Goal: Transaction & Acquisition: Purchase product/service

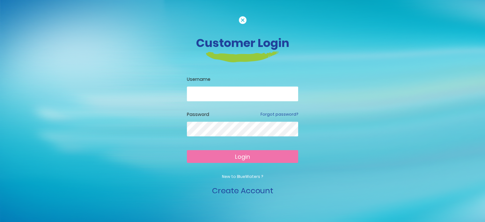
type input "**********"
click at [254, 154] on button "Login" at bounding box center [242, 156] width 111 height 13
click at [219, 159] on button "Login" at bounding box center [242, 156] width 111 height 13
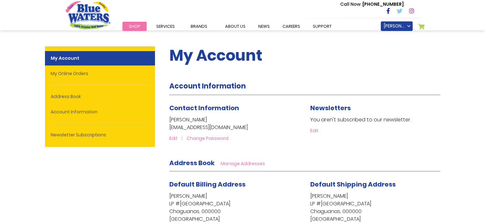
click at [142, 27] on link "Shop" at bounding box center [135, 26] width 24 height 9
click at [419, 27] on link "My Cart" at bounding box center [421, 28] width 7 height 9
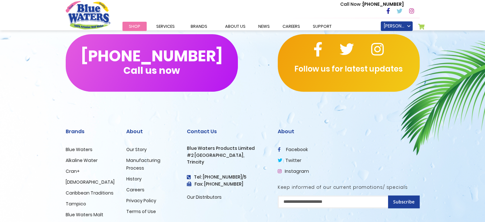
scroll to position [260, 0]
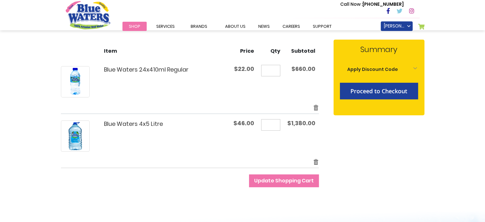
scroll to position [90, 0]
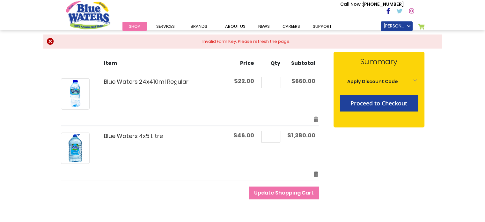
click at [277, 81] on input "**" at bounding box center [270, 82] width 19 height 11
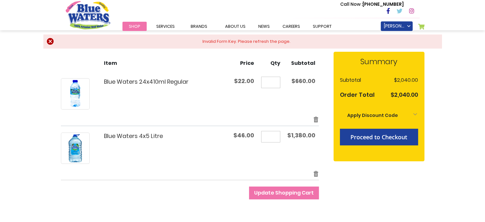
click at [58, 41] on div "Invalid Form Key. Please refresh the page." at bounding box center [247, 41] width 378 height 6
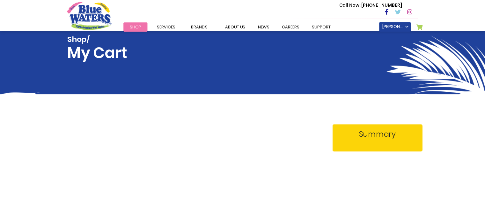
scroll to position [90, 0]
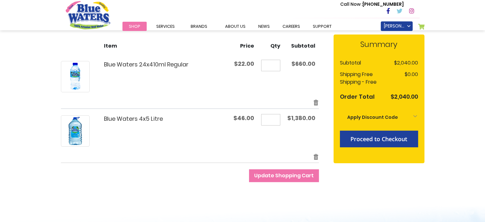
click at [276, 64] on input "**" at bounding box center [270, 65] width 19 height 11
type input "*"
type input "**"
click at [279, 120] on input "**" at bounding box center [270, 119] width 19 height 11
type input "**"
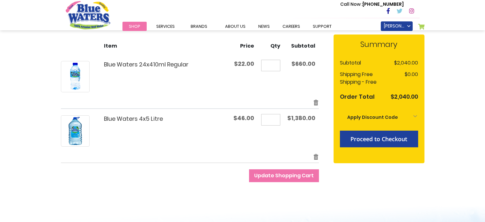
click at [226, 160] on td "Move to Wishlist Edit Remove item" at bounding box center [190, 158] width 258 height 10
click at [268, 180] on button "Update Shopping Cart" at bounding box center [284, 175] width 70 height 13
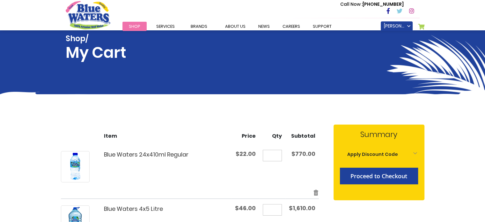
click at [273, 64] on div "Shop/ My Cart" at bounding box center [243, 54] width 354 height 48
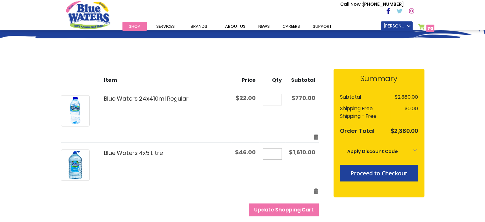
scroll to position [56, 0]
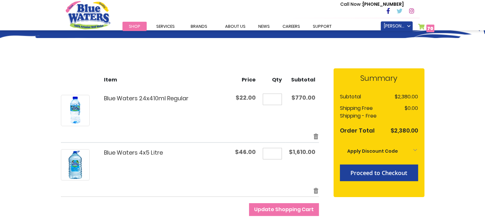
click at [277, 96] on input "**" at bounding box center [272, 98] width 19 height 11
type input "*"
type input "**"
click at [288, 208] on span "Update Shopping Cart" at bounding box center [284, 209] width 60 height 7
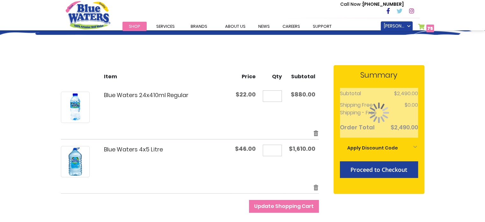
scroll to position [59, 0]
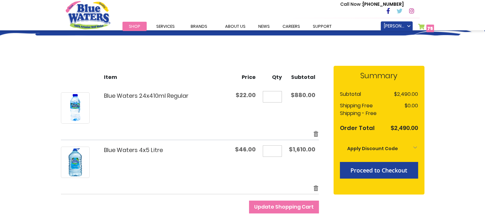
click at [16, 99] on div "Shop/ My Cart Toggle Nav Call Now : [PHONE_NUMBER] Menu Shop Services Filtratio…" at bounding box center [242, 218] width 485 height 554
click at [258, 201] on form "Shopping Cart Items Item Price Qty Subtotal Blue Waters 24x410ml Regular $22.00…" at bounding box center [197, 139] width 273 height 147
click at [258, 201] on button "Update Shopping Cart" at bounding box center [284, 206] width 70 height 13
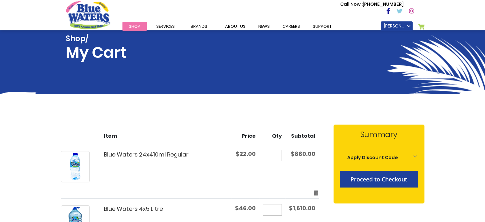
drag, startPoint x: 0, startPoint y: 0, endPoint x: 196, endPoint y: 171, distance: 260.1
click at [196, 171] on div "Blue Waters 24x410ml Regular" at bounding box center [159, 166] width 139 height 31
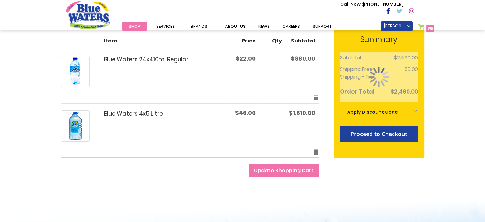
scroll to position [100, 0]
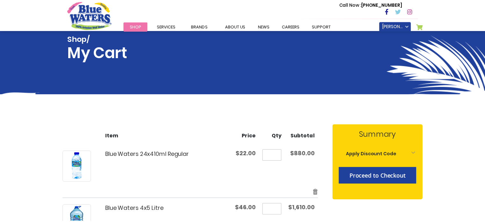
scroll to position [100, 0]
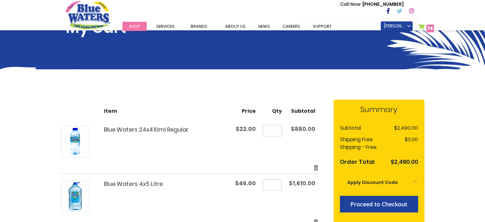
scroll to position [24, 0]
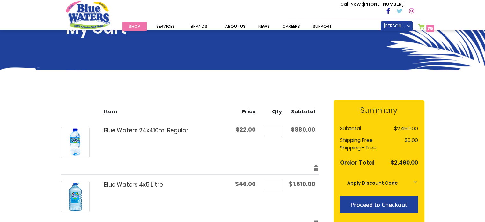
click at [279, 183] on input "**" at bounding box center [272, 185] width 19 height 11
type input "*"
drag, startPoint x: 279, startPoint y: 183, endPoint x: 202, endPoint y: 144, distance: 86.3
click at [202, 144] on table "Shopping Cart Items Item Price Qty Subtotal Blue Waters 24x410ml Regular $22.00…" at bounding box center [190, 164] width 258 height 128
type input "**"
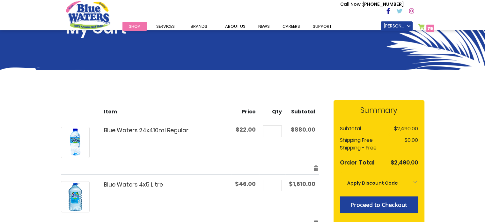
click at [228, 152] on div "Blue Waters 24x410ml Regular" at bounding box center [159, 142] width 139 height 31
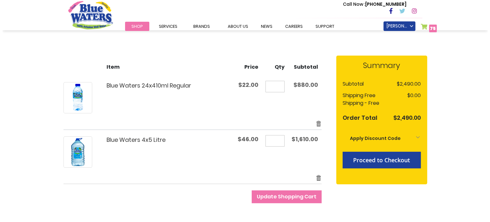
scroll to position [70, 0]
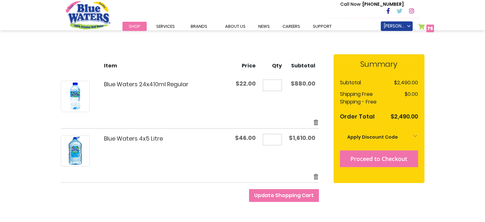
click at [401, 157] on span "Proceed to Checkout" at bounding box center [379, 159] width 57 height 8
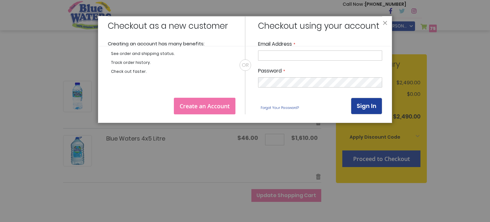
click at [306, 56] on input "Email Address" at bounding box center [320, 55] width 124 height 10
type input "**********"
click at [368, 101] on button "Sign In" at bounding box center [366, 106] width 31 height 17
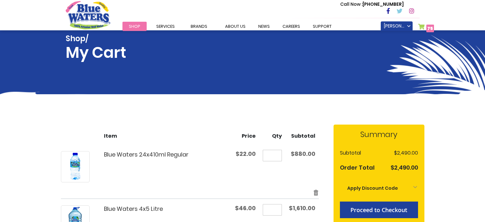
scroll to position [70, 0]
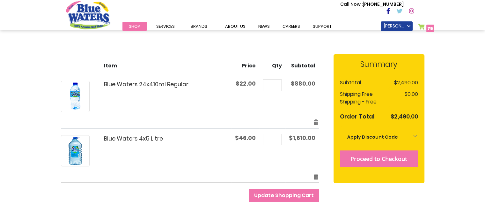
click at [401, 160] on span "Proceed to Checkout" at bounding box center [379, 159] width 57 height 8
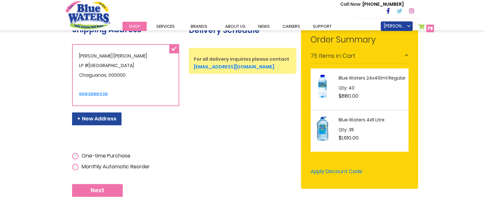
scroll to position [138, 0]
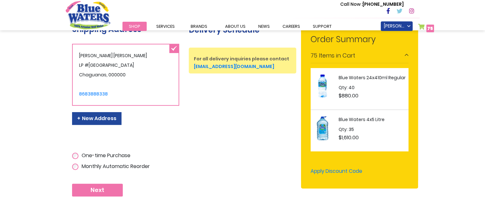
click at [104, 196] on button "Next" at bounding box center [97, 189] width 51 height 13
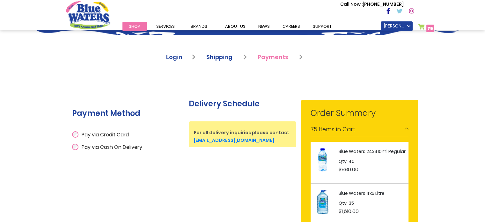
scroll to position [64, 0]
click at [77, 137] on div "Pay via Credit Card" at bounding box center [126, 134] width 108 height 12
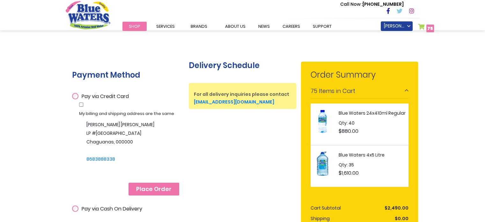
scroll to position [105, 0]
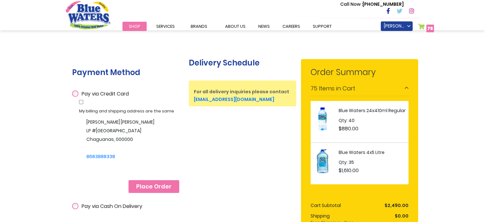
click at [161, 186] on span "Place Order" at bounding box center [153, 186] width 35 height 7
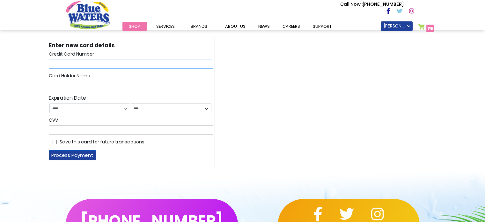
click at [80, 63] on input "text" at bounding box center [131, 64] width 164 height 10
type input "**********"
select select "*"
select select "****"
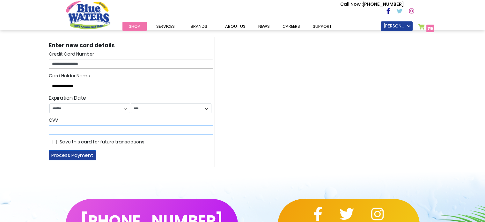
click at [90, 127] on input "text" at bounding box center [131, 130] width 164 height 10
type input "***"
click at [65, 154] on button "Process Payment" at bounding box center [72, 155] width 47 height 10
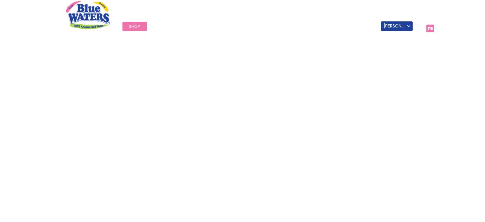
click at [422, 26] on link "My Cart 75 75 items" at bounding box center [426, 28] width 16 height 9
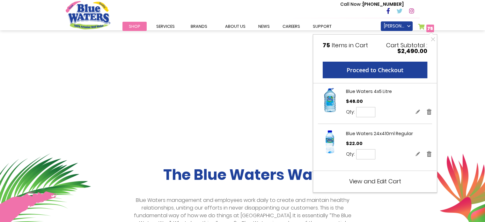
scroll to position [70, 0]
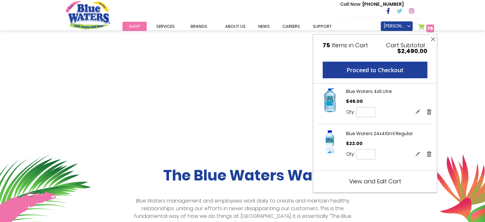
click at [435, 39] on button "Close" at bounding box center [433, 39] width 8 height 10
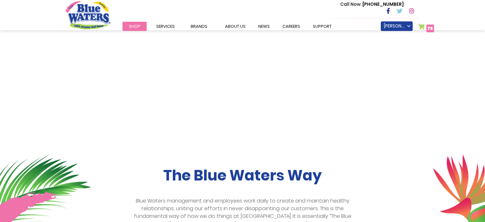
scroll to position [0, 0]
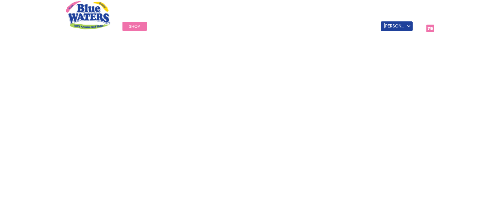
click at [422, 26] on link "My Cart 75 75 items" at bounding box center [426, 28] width 16 height 9
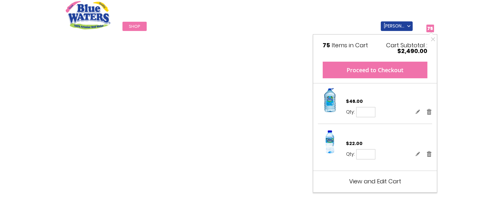
click at [392, 68] on button "Proceed to Checkout" at bounding box center [375, 70] width 105 height 17
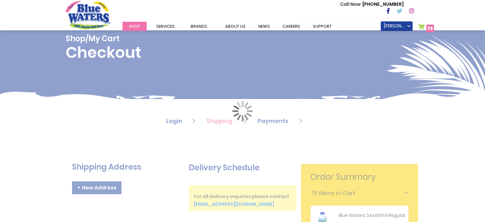
scroll to position [149, 0]
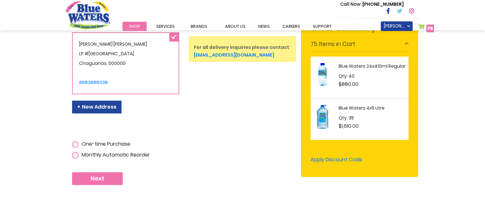
click at [352, 98] on li "Blue Waters 4x5 Litre Qty 35 $1,610.00" at bounding box center [360, 119] width 98 height 42
click at [102, 181] on button "Next" at bounding box center [97, 178] width 51 height 13
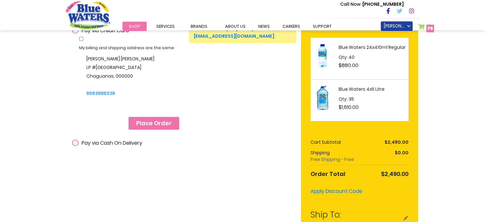
scroll to position [140, 0]
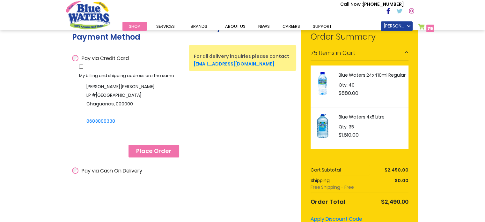
click at [104, 133] on div "Place Order" at bounding box center [129, 145] width 101 height 26
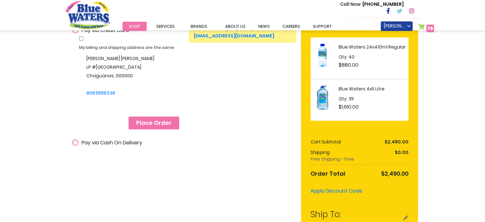
scroll to position [165, 0]
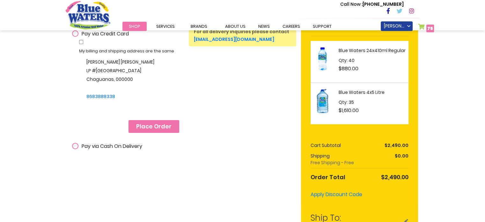
click at [163, 132] on button "Place Order" at bounding box center [154, 126] width 51 height 13
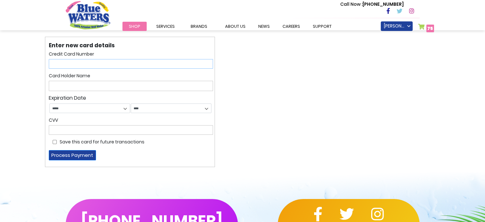
click at [99, 62] on input "text" at bounding box center [131, 64] width 164 height 10
click at [19, 74] on div "Toggle Nav Call Now : [PHONE_NUMBER] Menu Shop Services Filtration Commercial R…" at bounding box center [242, 215] width 485 height 430
click at [82, 62] on input "text" at bounding box center [131, 64] width 164 height 10
type input "**********"
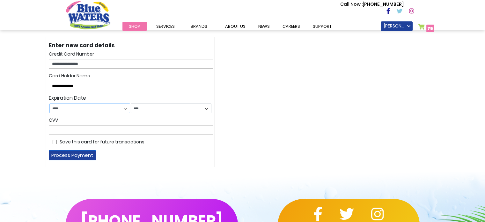
select select "*"
select select "****"
click at [79, 130] on input "text" at bounding box center [131, 130] width 164 height 10
type input "***"
click at [74, 158] on button "Process Payment" at bounding box center [72, 155] width 47 height 10
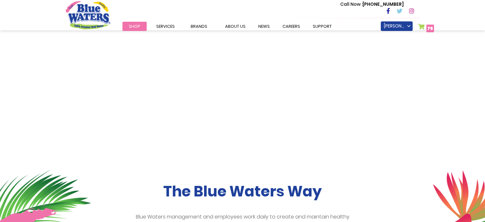
scroll to position [5, 0]
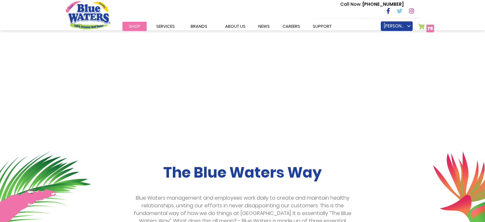
scroll to position [66, 0]
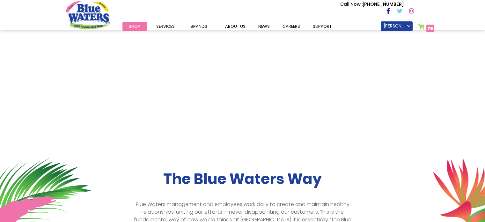
click at [421, 24] on link "My Cart 75 75 items" at bounding box center [426, 28] width 16 height 9
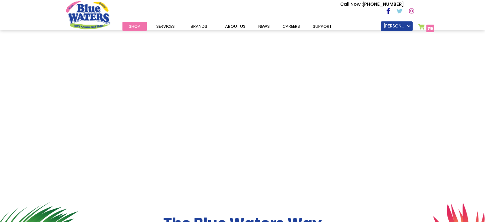
scroll to position [0, 0]
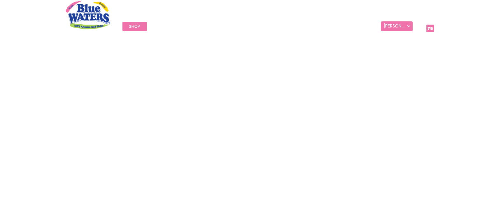
click at [411, 26] on link "[PERSON_NAME]" at bounding box center [397, 26] width 32 height 10
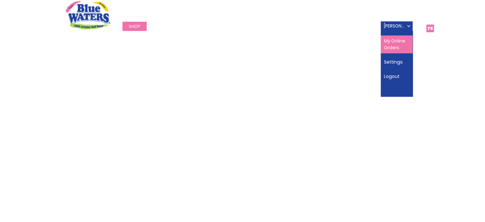
click at [400, 43] on link "My Online Orders" at bounding box center [397, 44] width 32 height 18
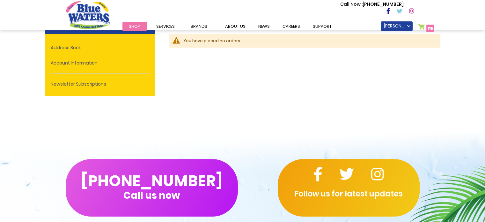
scroll to position [47, 0]
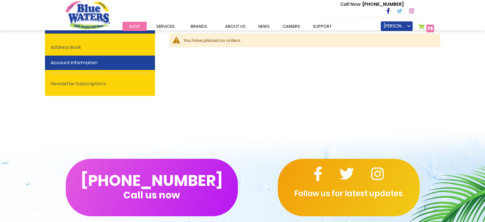
click at [105, 64] on link "Account Information" at bounding box center [100, 63] width 110 height 14
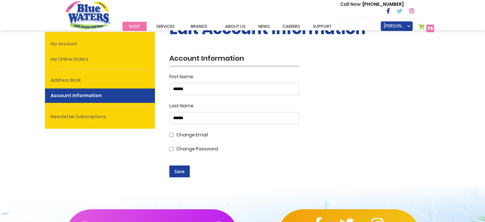
scroll to position [23, 0]
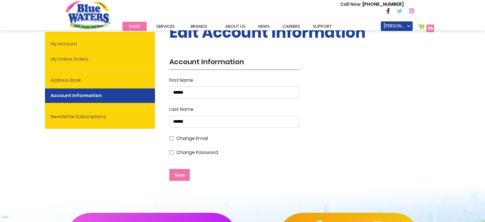
click at [172, 177] on button "Save" at bounding box center [179, 175] width 20 height 12
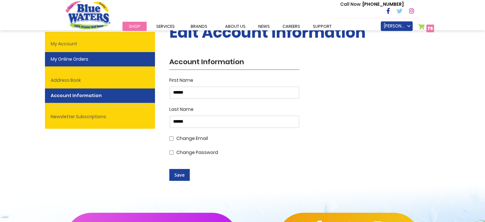
click at [88, 60] on link "My Online Orders" at bounding box center [100, 59] width 110 height 14
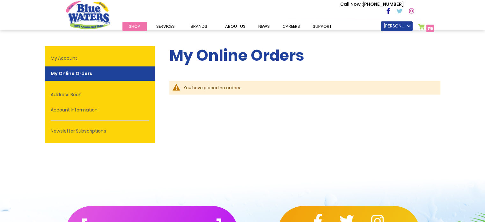
click at [101, 17] on img "store logo" at bounding box center [88, 15] width 45 height 28
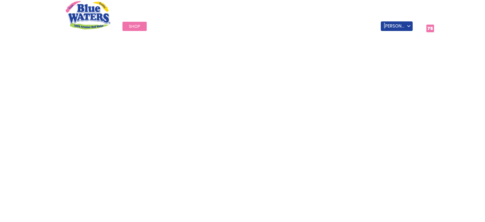
click at [428, 27] on span "75" at bounding box center [431, 28] width 6 height 6
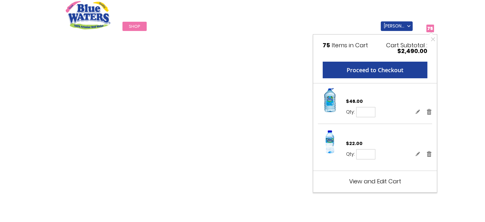
click at [356, 181] on span "View and Edit Cart" at bounding box center [375, 181] width 52 height 8
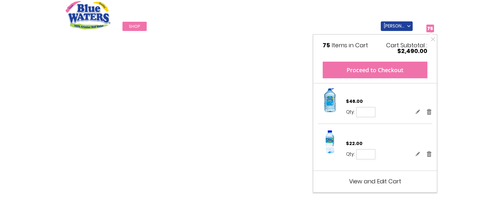
click at [351, 67] on button "Proceed to Checkout" at bounding box center [375, 70] width 105 height 17
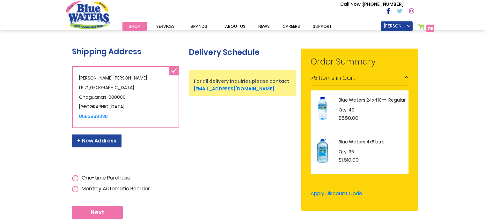
scroll to position [115, 0]
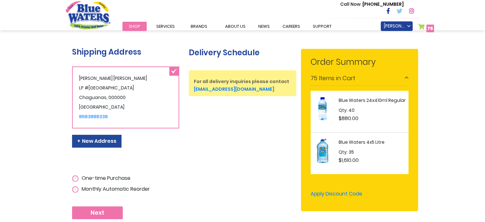
click at [385, 140] on strong "Blue Waters 4x5 Litre" at bounding box center [373, 142] width 68 height 7
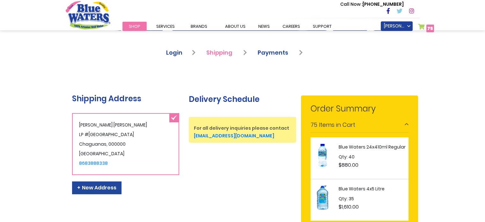
scroll to position [64, 0]
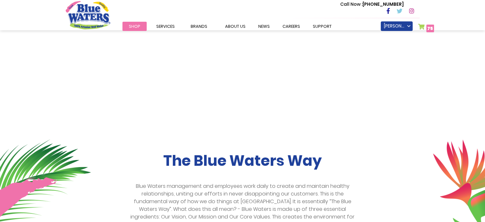
scroll to position [85, 0]
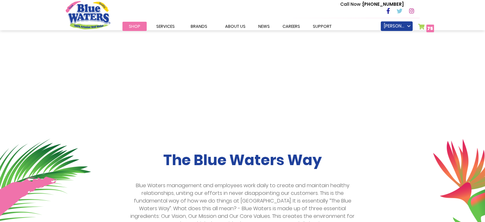
click at [429, 24] on link "My Cart 75 75 items" at bounding box center [426, 28] width 16 height 9
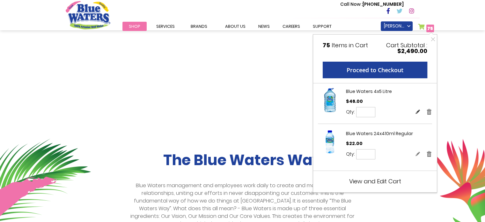
click at [419, 110] on link "Edit" at bounding box center [417, 111] width 5 height 7
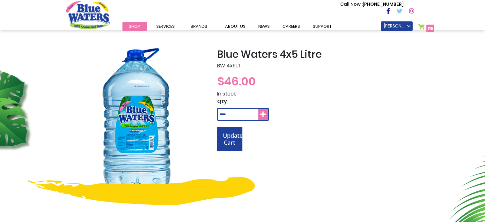
click at [262, 113] on icon at bounding box center [263, 114] width 6 height 6
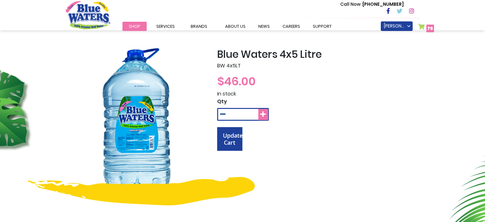
click at [262, 113] on icon at bounding box center [263, 114] width 6 height 6
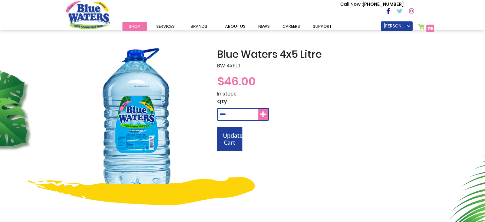
type input "**"
click at [429, 28] on span "75" at bounding box center [431, 28] width 6 height 6
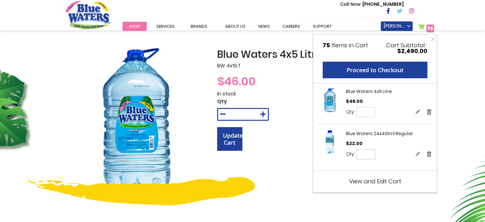
click at [270, 144] on form "Qty ** Update Cart" at bounding box center [318, 135] width 203 height 74
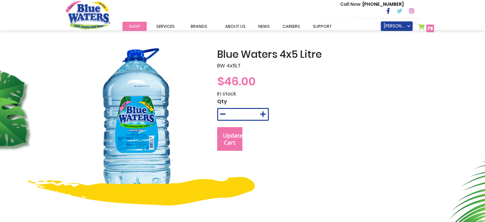
click at [239, 138] on span "Update Cart" at bounding box center [233, 138] width 20 height 15
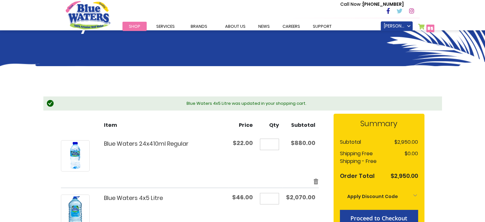
scroll to position [28, 0]
click at [277, 146] on input "**" at bounding box center [269, 143] width 19 height 11
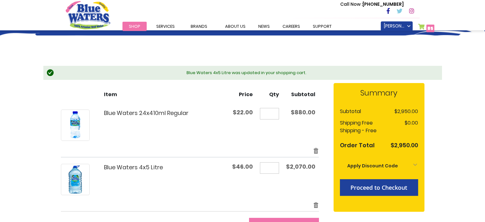
scroll to position [81, 0]
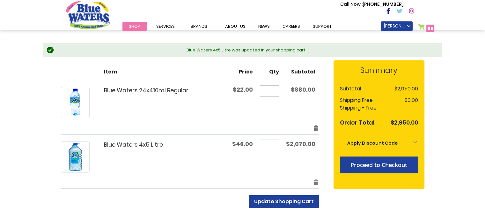
type input "**"
click at [269, 204] on span "Update Shopping Cart" at bounding box center [284, 201] width 60 height 7
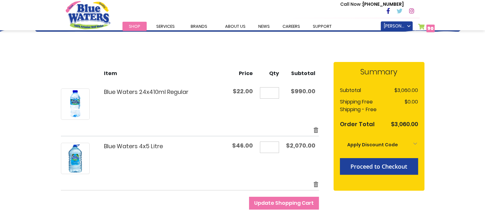
scroll to position [63, 0]
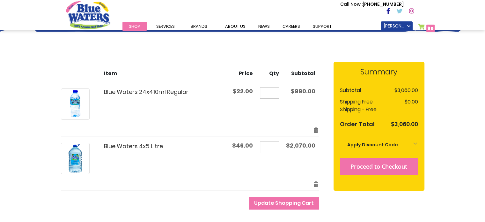
click at [371, 163] on span "Proceed to Checkout" at bounding box center [379, 166] width 57 height 8
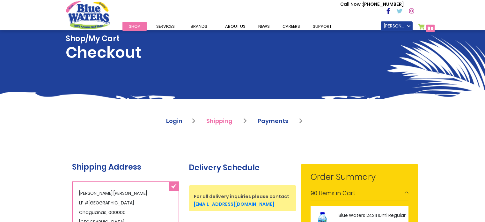
scroll to position [149, 0]
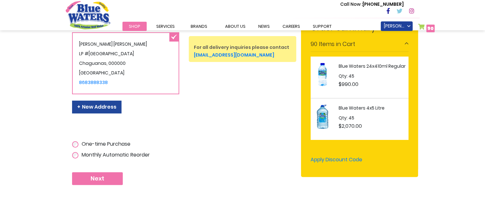
click at [100, 182] on span "Next" at bounding box center [98, 178] width 14 height 7
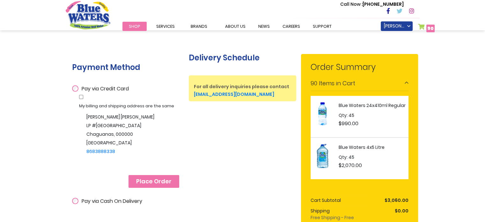
scroll to position [113, 0]
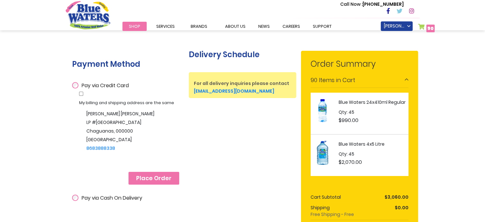
click at [151, 177] on span "Place Order" at bounding box center [153, 178] width 35 height 7
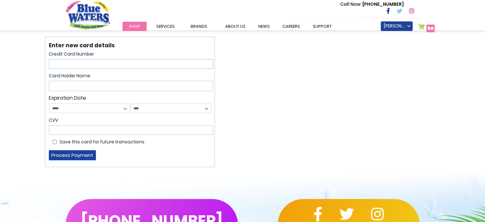
click at [103, 63] on input "text" at bounding box center [131, 64] width 164 height 10
type input "**********"
select select "*"
select select "****"
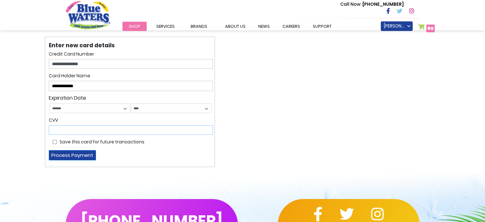
click at [110, 130] on input "text" at bounding box center [131, 130] width 164 height 10
type input "***"
click at [76, 153] on button "Process Payment" at bounding box center [72, 155] width 47 height 10
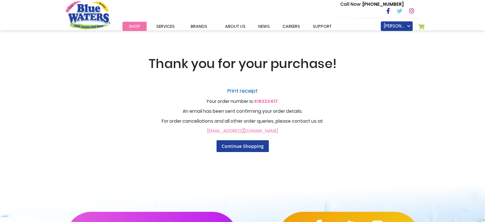
click at [246, 92] on link "Print receipt" at bounding box center [243, 91] width 396 height 8
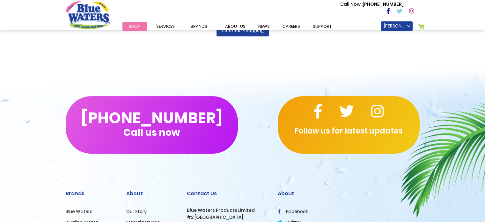
scroll to position [116, 0]
